Goal: Information Seeking & Learning: Learn about a topic

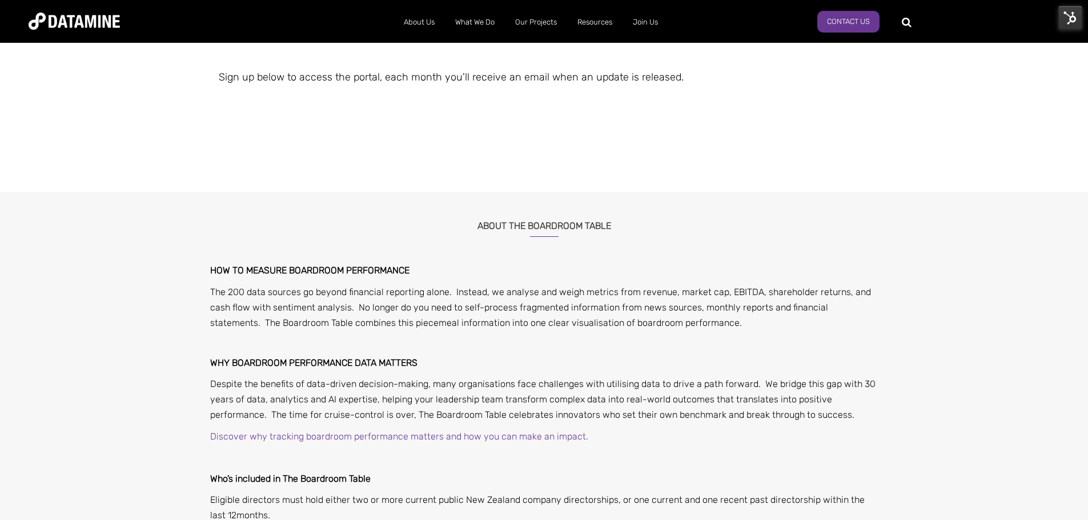
scroll to position [343, 0]
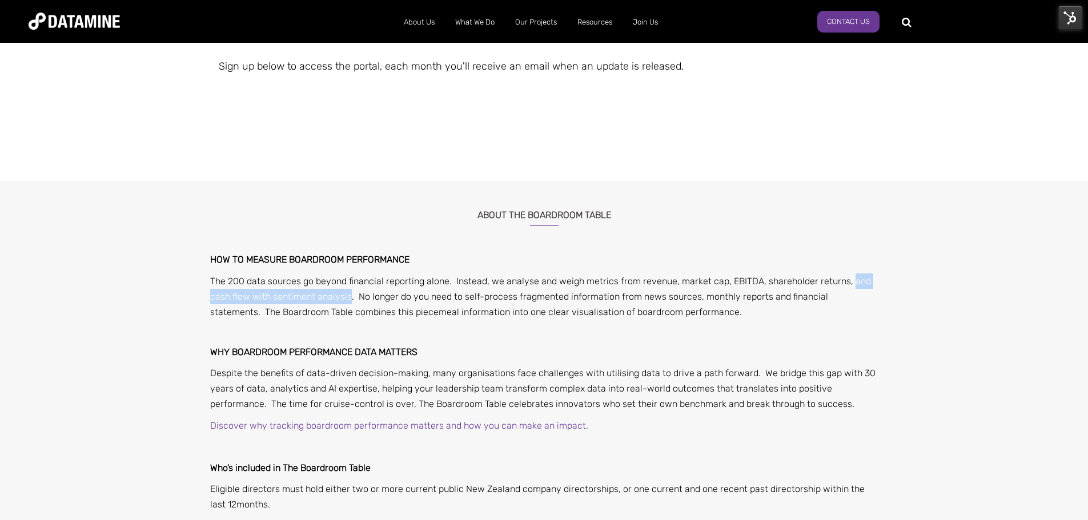
drag, startPoint x: 346, startPoint y: 295, endPoint x: 847, endPoint y: 281, distance: 500.7
click at [847, 281] on span "The 200 data sources go beyond financial reporting alone. Instead, we analyse a…" at bounding box center [540, 297] width 661 height 42
copy span "and cash flow with sentiment analysis"
drag, startPoint x: 866, startPoint y: 295, endPoint x: 700, endPoint y: 302, distance: 165.8
click at [700, 302] on span "The 200 data sources go beyond financial reporting alone. Instead, we analyse a…" at bounding box center [540, 297] width 661 height 42
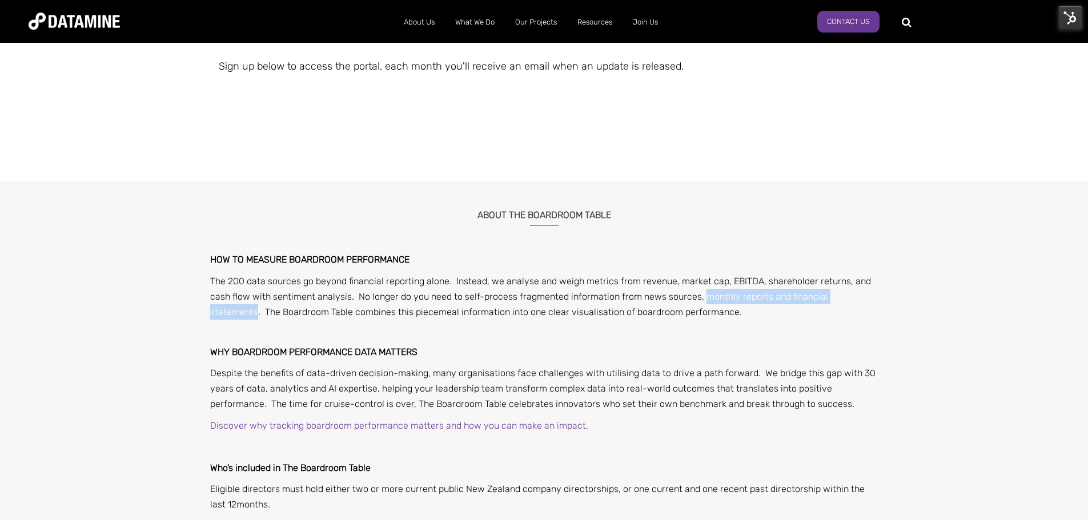
copy span "monthly reports and financial statements"
drag, startPoint x: 756, startPoint y: 329, endPoint x: 748, endPoint y: 330, distance: 8.0
click at [756, 329] on p at bounding box center [544, 333] width 668 height 15
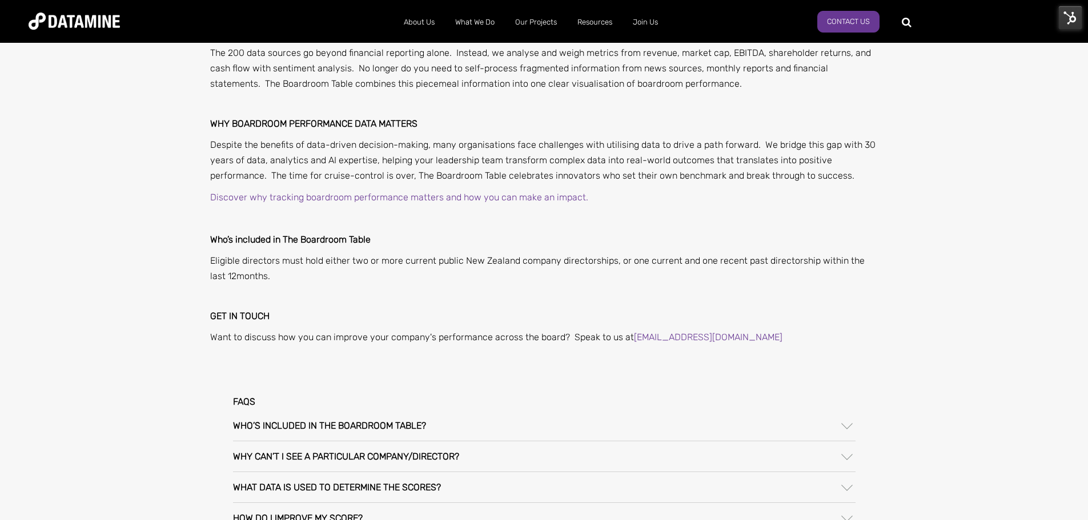
scroll to position [628, 0]
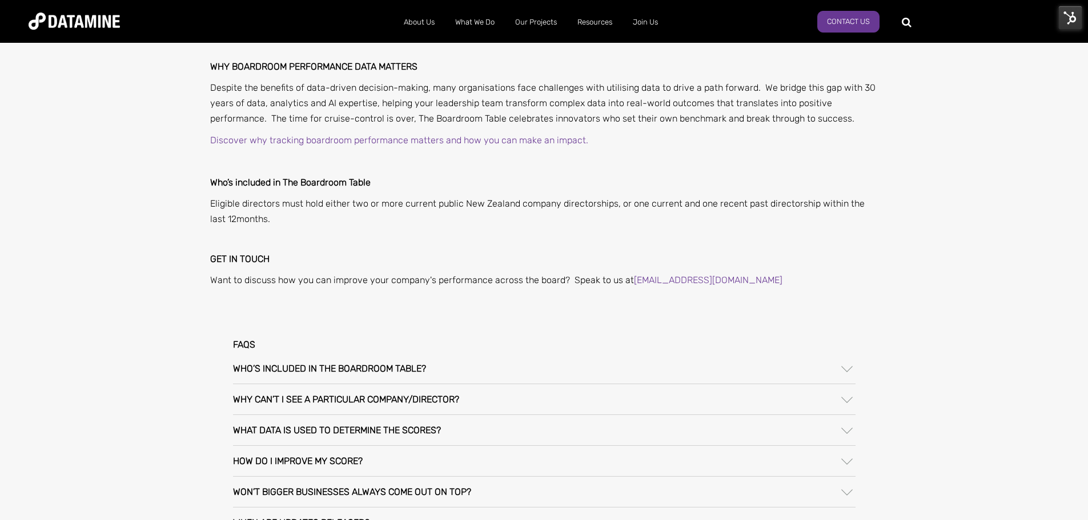
click at [752, 376] on div "Who’s included in The Boardroom Table?" at bounding box center [544, 369] width 623 height 30
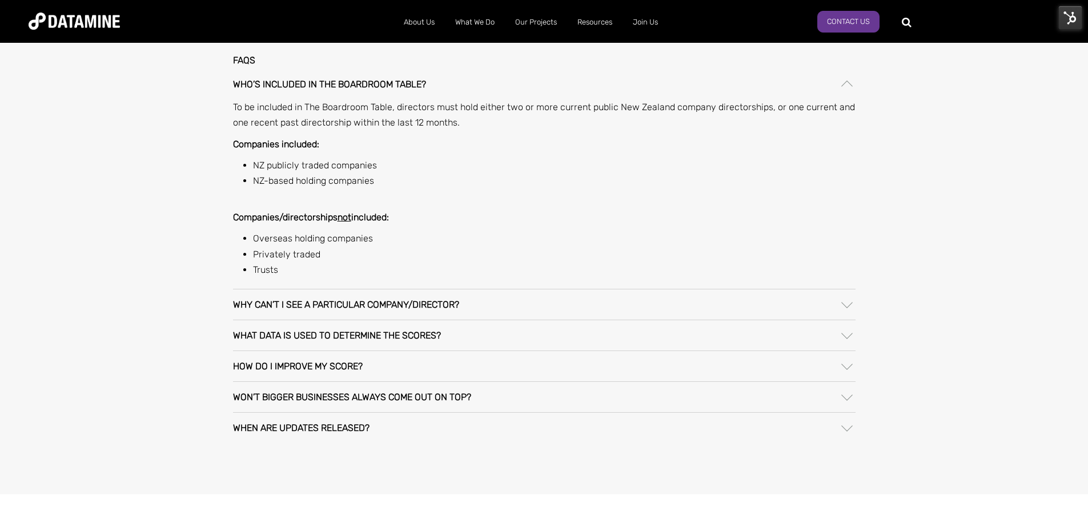
scroll to position [914, 0]
click at [488, 307] on div "Why can’t I see a particular company/director?" at bounding box center [544, 304] width 623 height 30
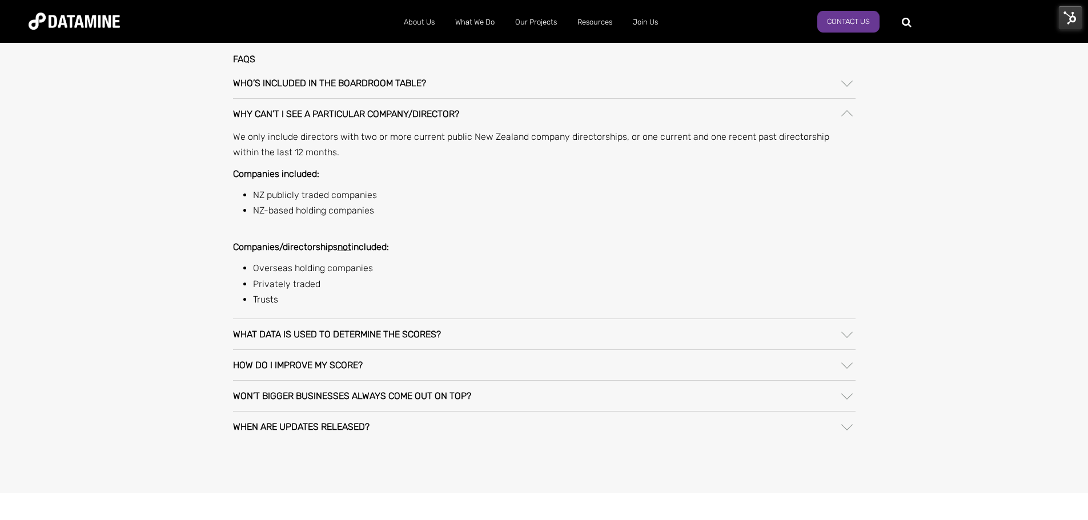
click at [421, 339] on h3 "What data is used to determine the scores?" at bounding box center [337, 335] width 208 height 10
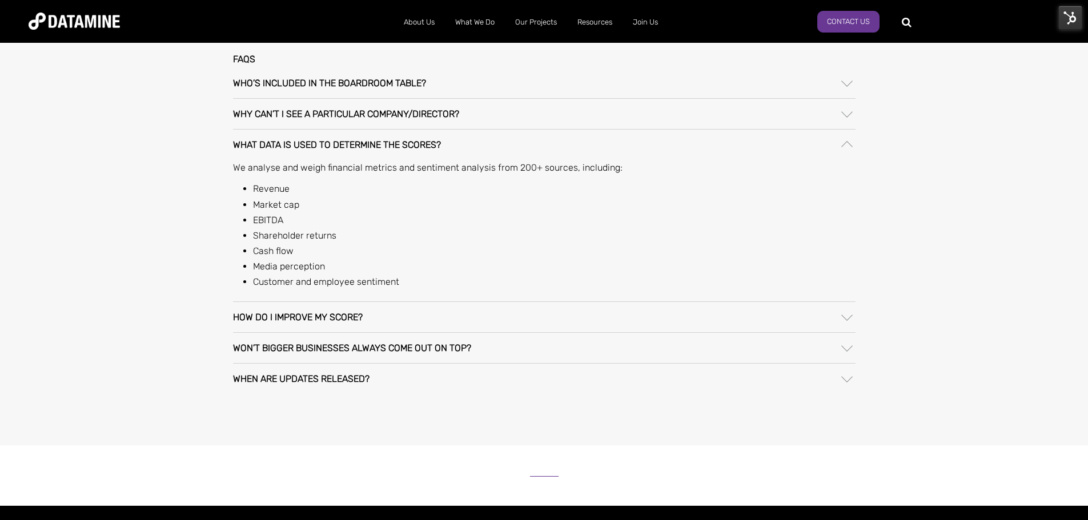
click at [440, 318] on div "How do I improve my score?" at bounding box center [544, 317] width 623 height 30
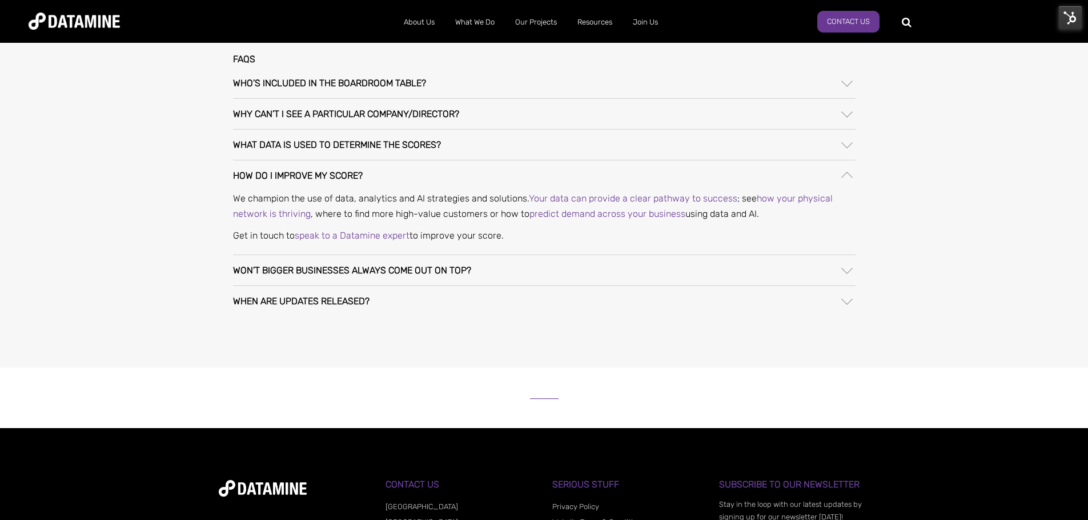
click at [480, 275] on div "Won’t bigger businesses always come out on top?" at bounding box center [544, 270] width 623 height 30
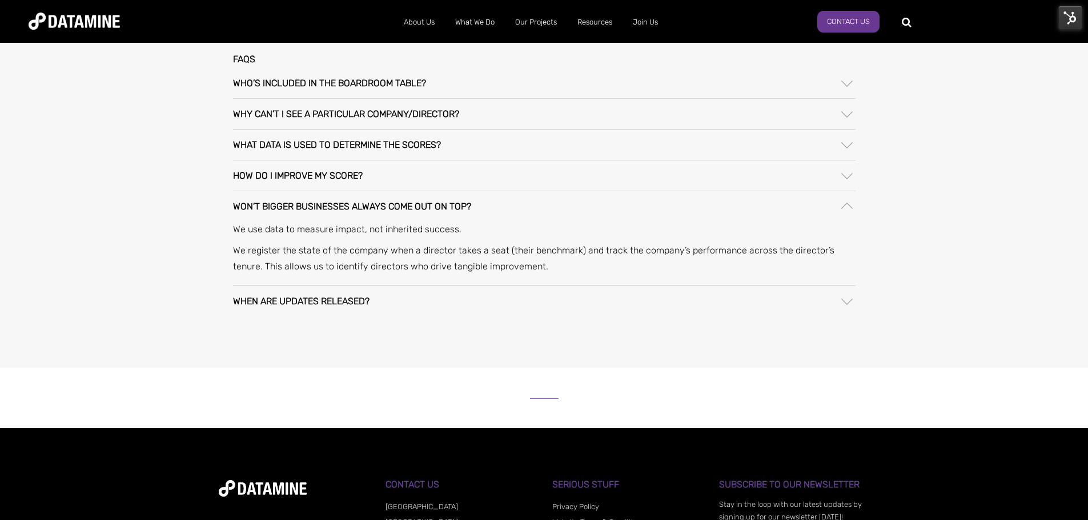
click at [390, 300] on div "When are updates released?" at bounding box center [544, 301] width 623 height 30
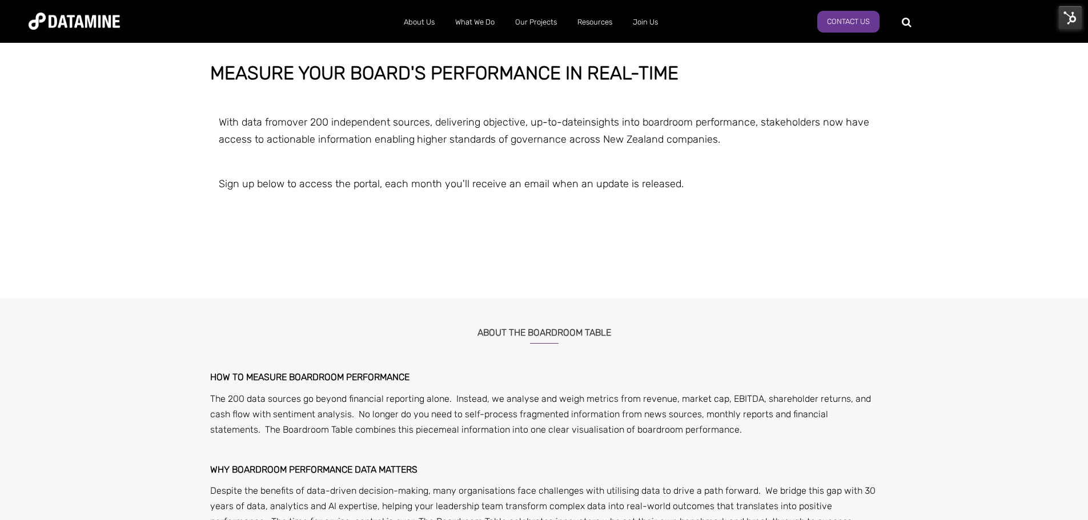
scroll to position [229, 0]
